Goal: Information Seeking & Learning: Learn about a topic

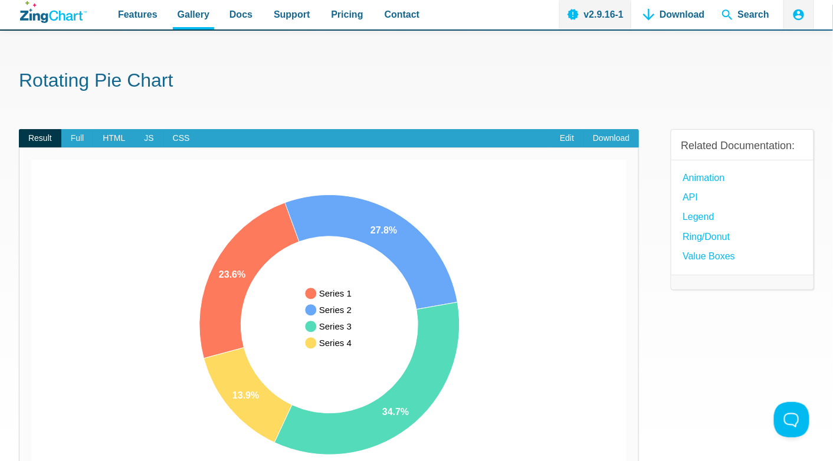
scroll to position [24, 0]
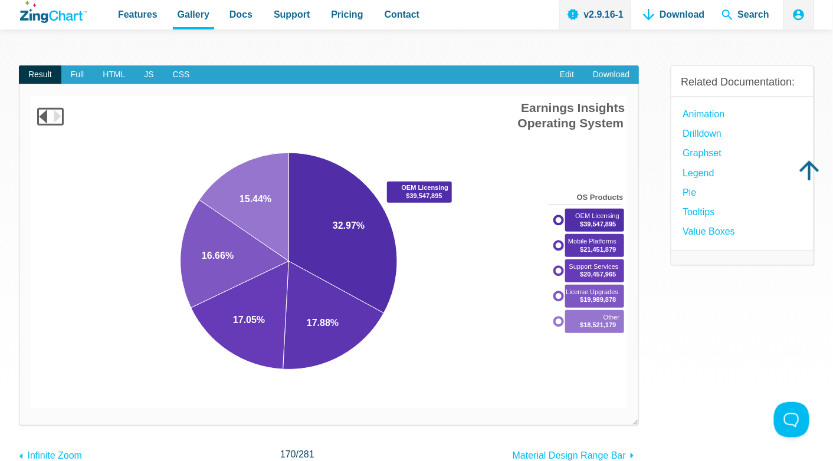
scroll to position [90, 0]
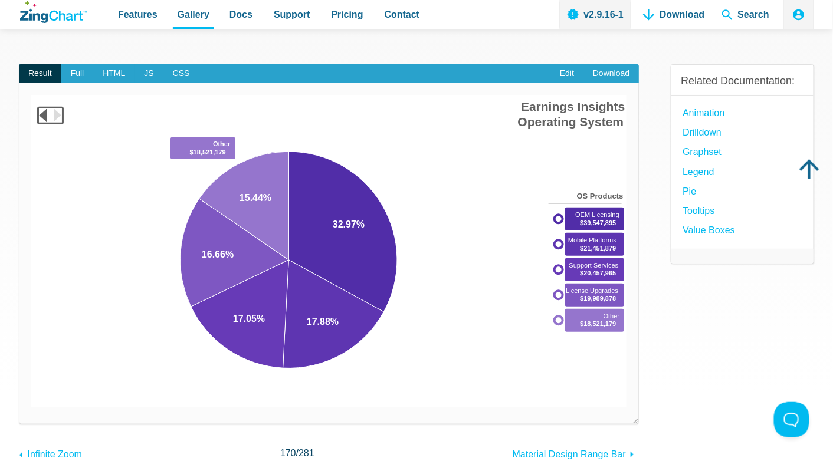
click at [31, 408] on area "App Content" at bounding box center [31, 408] width 0 height 0
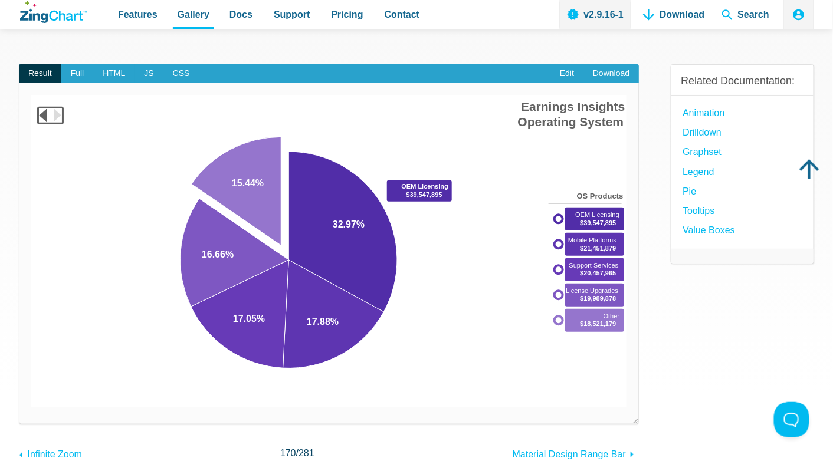
click at [31, 408] on area "App Content" at bounding box center [31, 408] width 0 height 0
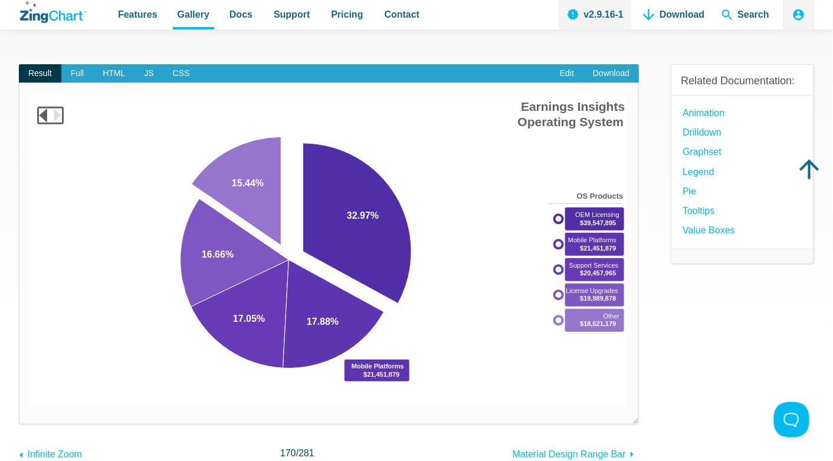
click at [31, 408] on area "App Content" at bounding box center [31, 408] width 0 height 0
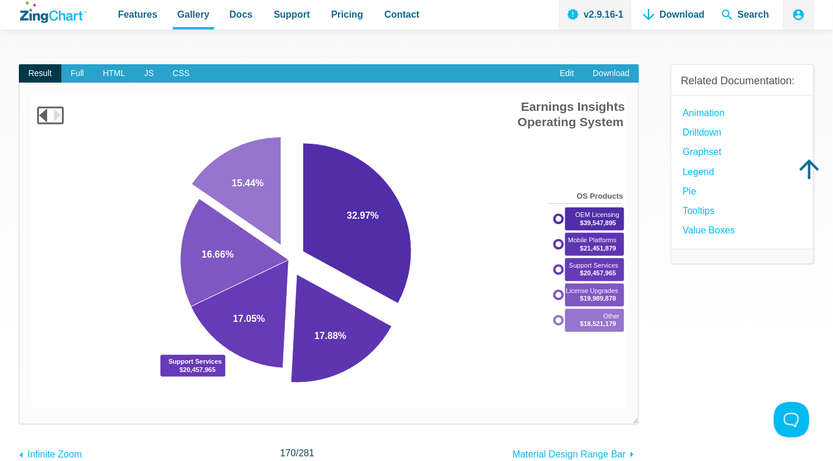
click at [31, 408] on area "App Content" at bounding box center [31, 408] width 0 height 0
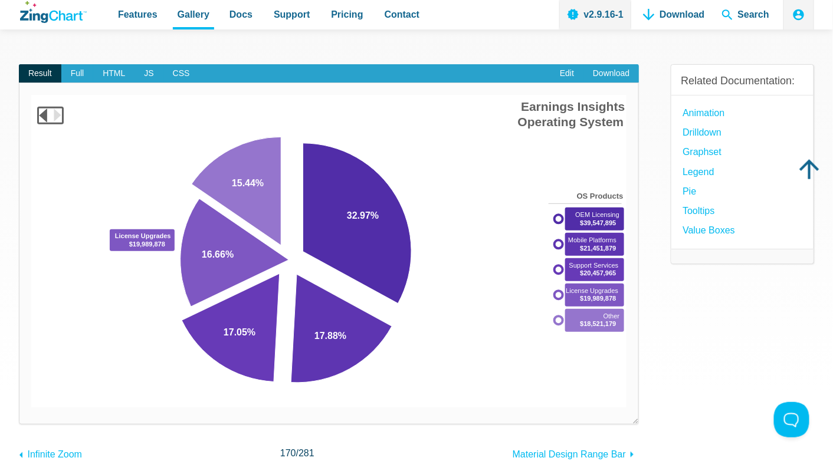
click at [31, 408] on area "App Content" at bounding box center [31, 408] width 0 height 0
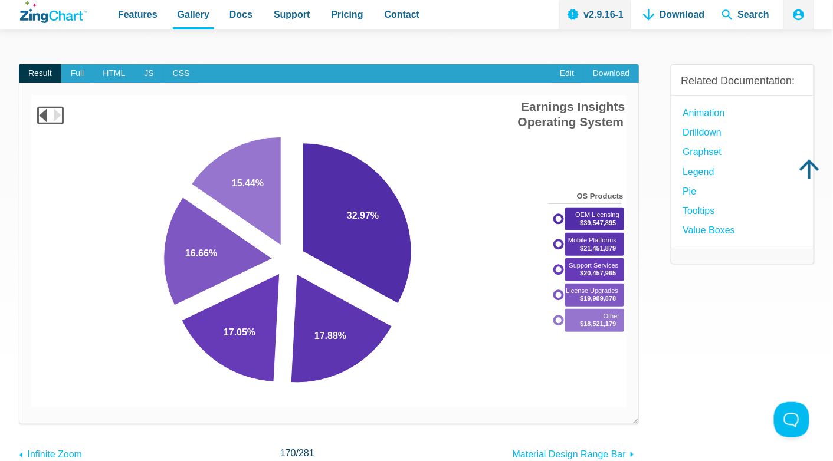
click at [31, 408] on area "Earnings Insights<br>Corporate Overview" at bounding box center [31, 408] width 0 height 0
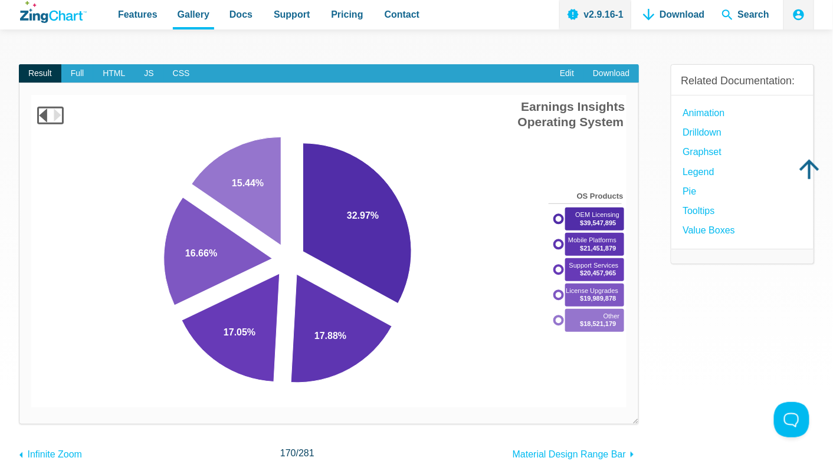
click at [31, 408] on area "Earnings Insights<br>Corporate Overview" at bounding box center [31, 408] width 0 height 0
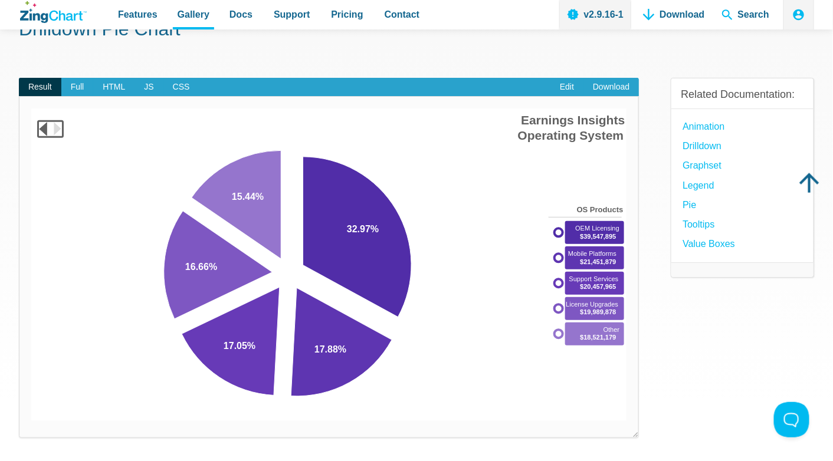
scroll to position [48, 0]
